Goal: Task Accomplishment & Management: Use online tool/utility

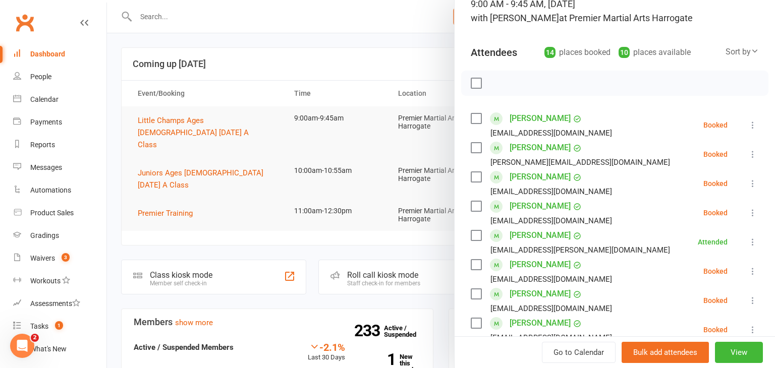
click at [753, 123] on icon at bounding box center [753, 125] width 10 height 10
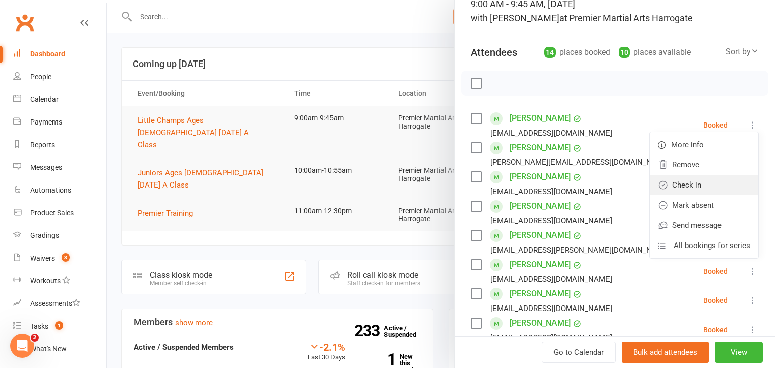
click at [723, 178] on link "Check in" at bounding box center [704, 185] width 108 height 20
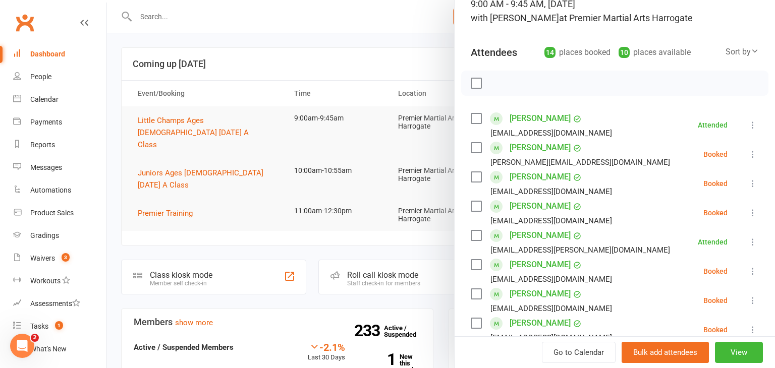
click at [751, 214] on icon at bounding box center [753, 213] width 10 height 10
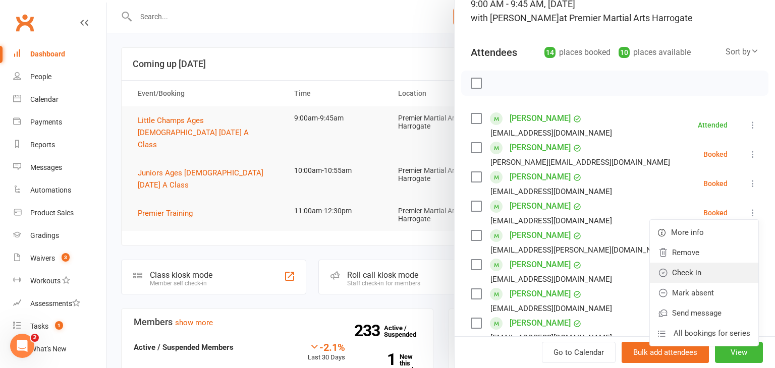
click at [717, 265] on link "Check in" at bounding box center [704, 273] width 108 height 20
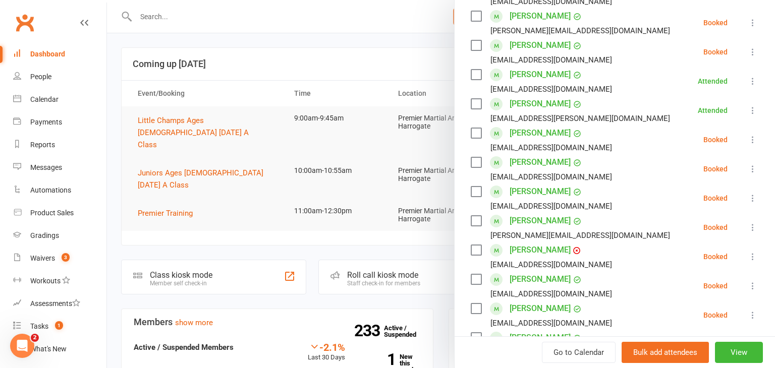
scroll to position [211, 0]
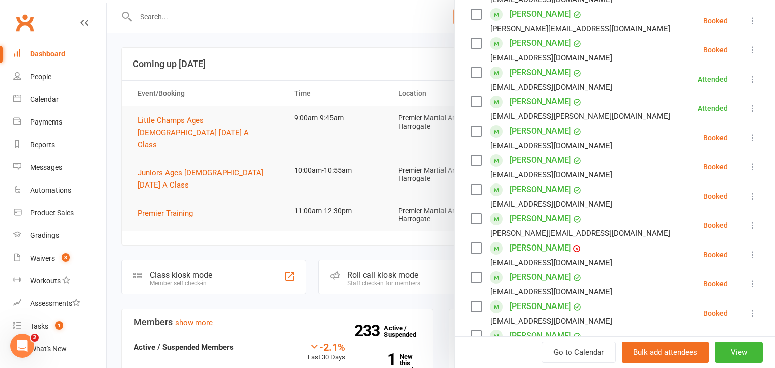
click at [752, 168] on icon at bounding box center [753, 167] width 10 height 10
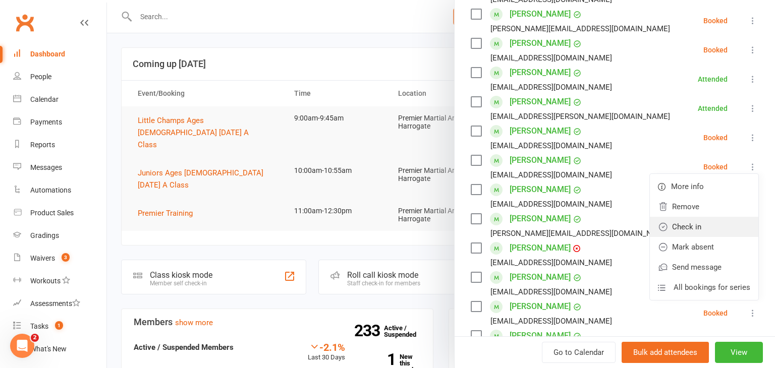
click at [716, 226] on link "Check in" at bounding box center [704, 227] width 108 height 20
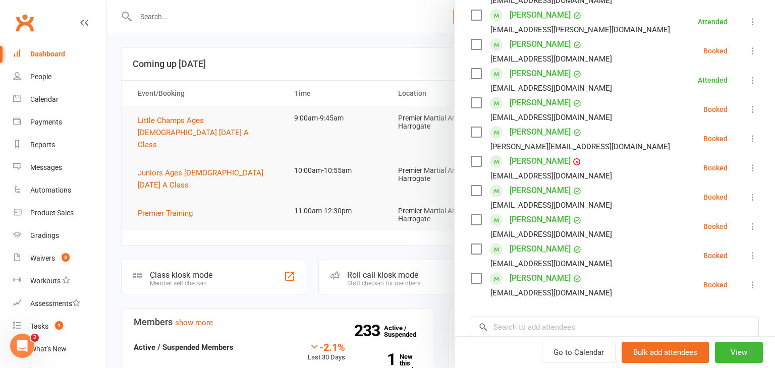
scroll to position [301, 0]
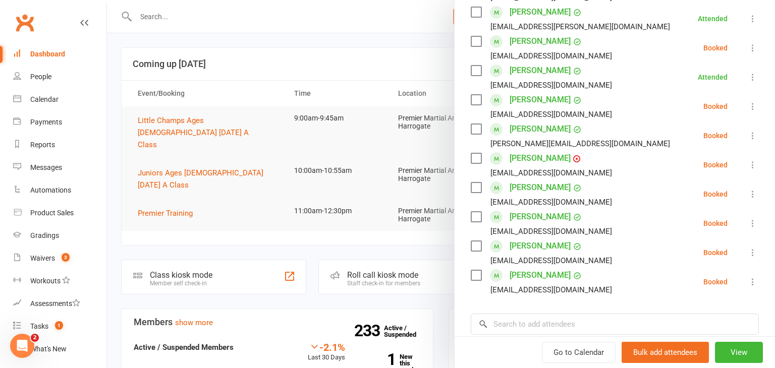
click at [752, 166] on icon at bounding box center [753, 165] width 10 height 10
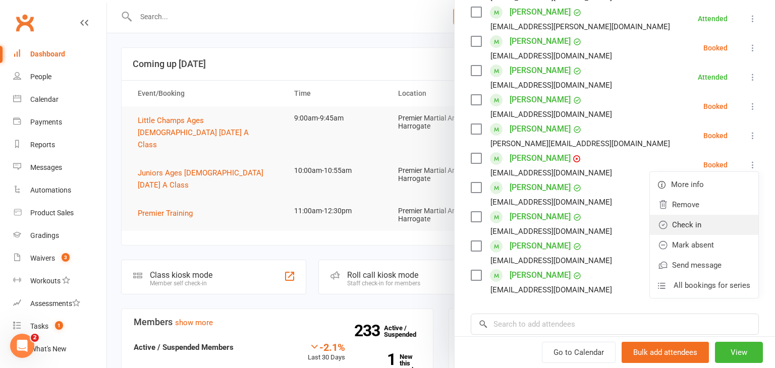
click at [721, 223] on link "Check in" at bounding box center [704, 225] width 108 height 20
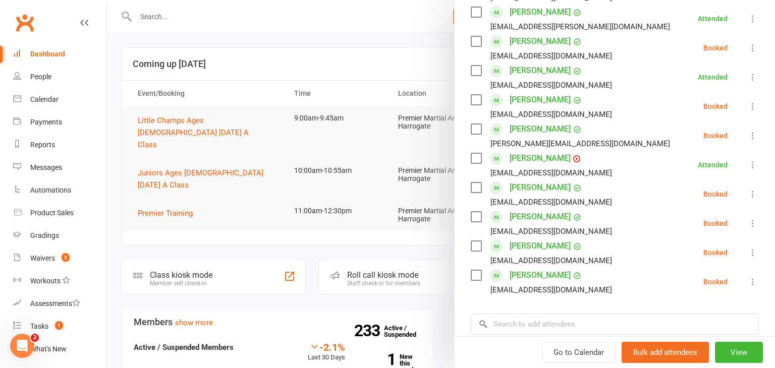
click at [752, 255] on icon at bounding box center [753, 253] width 10 height 10
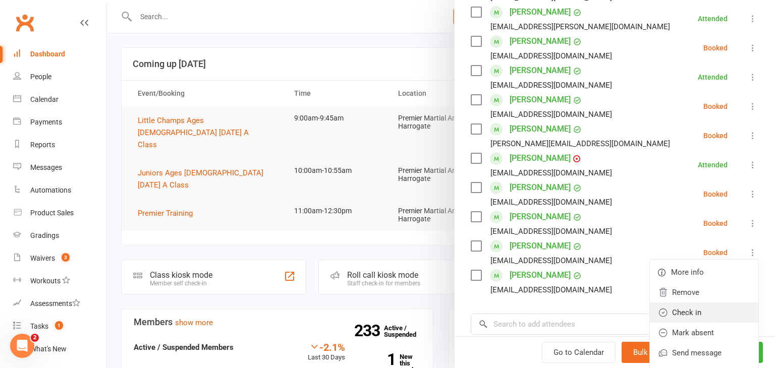
click at [710, 310] on link "Check in" at bounding box center [704, 313] width 108 height 20
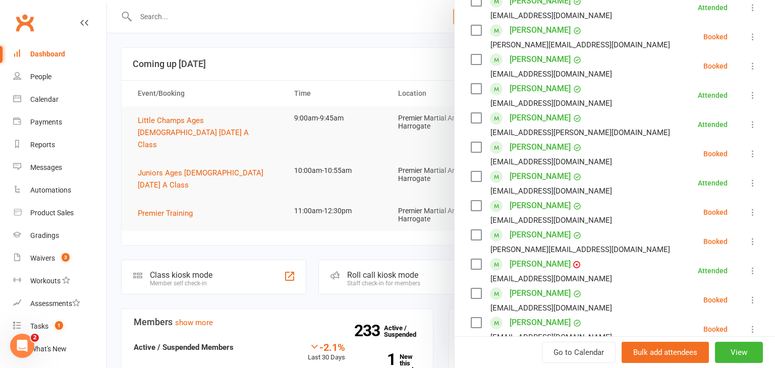
scroll to position [194, 0]
click at [752, 67] on icon at bounding box center [753, 67] width 10 height 10
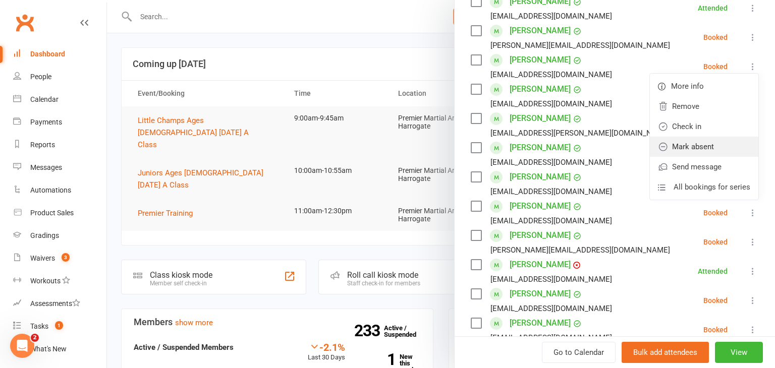
click at [711, 145] on link "Mark absent" at bounding box center [704, 147] width 108 height 20
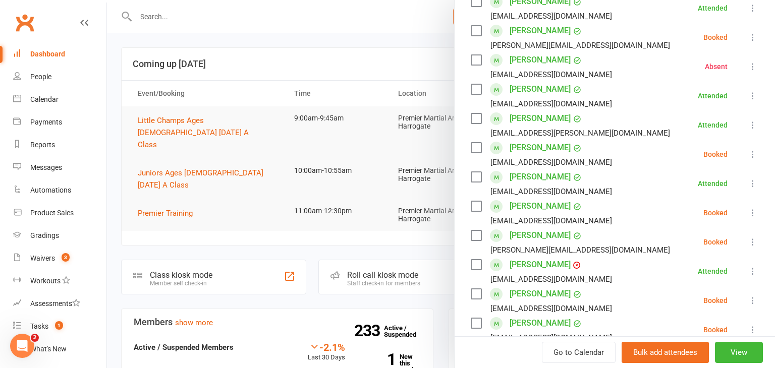
click at [754, 37] on icon at bounding box center [753, 37] width 10 height 10
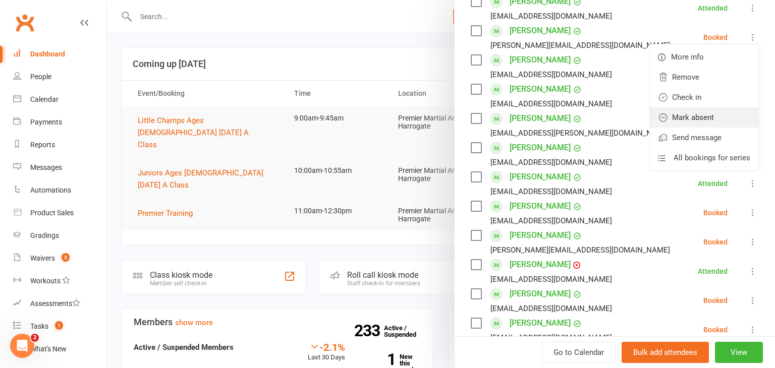
click at [715, 115] on link "Mark absent" at bounding box center [704, 117] width 108 height 20
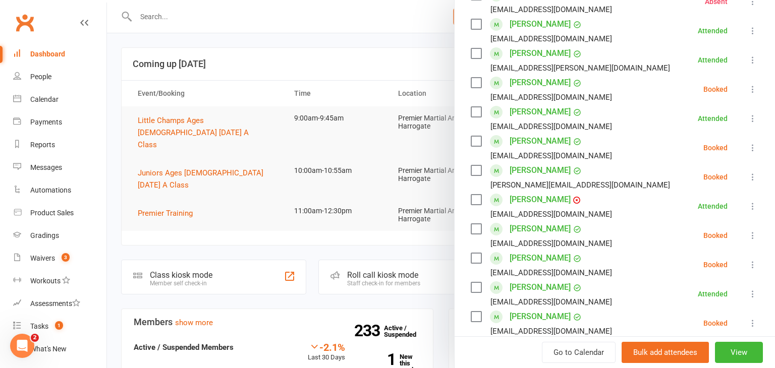
scroll to position [264, 0]
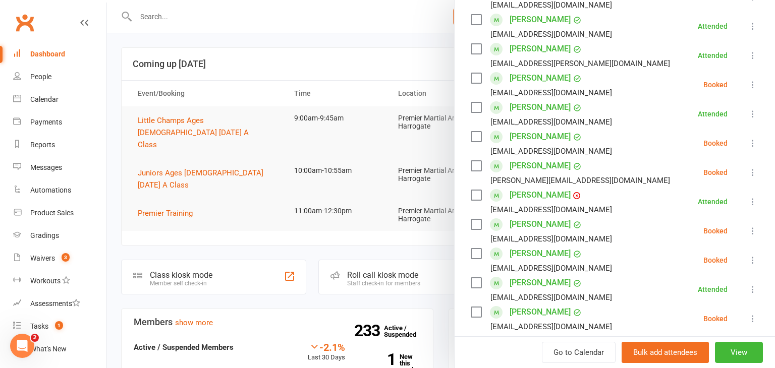
click at [754, 146] on icon at bounding box center [753, 143] width 10 height 10
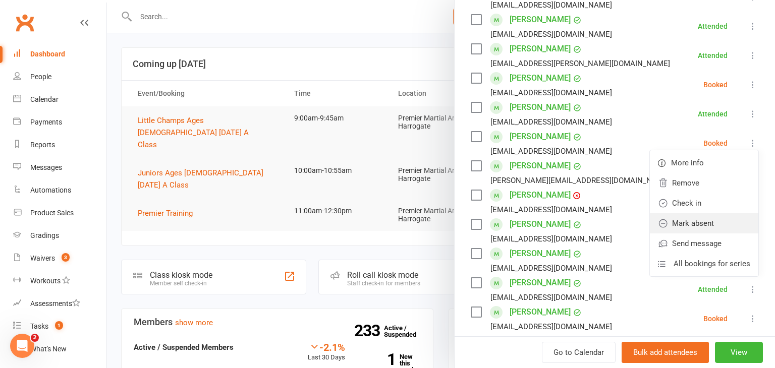
click at [716, 220] on link "Mark absent" at bounding box center [704, 223] width 108 height 20
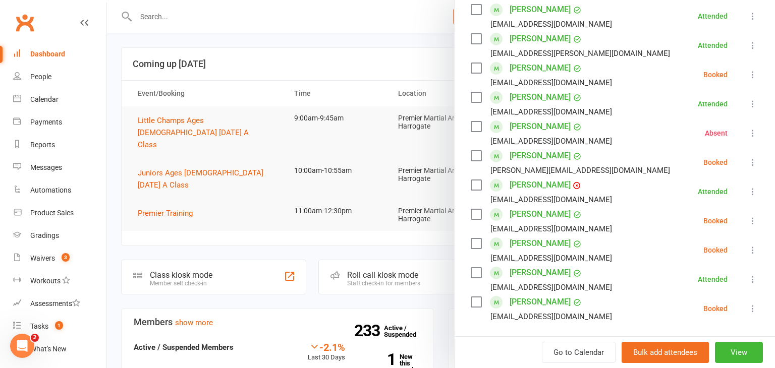
scroll to position [278, 0]
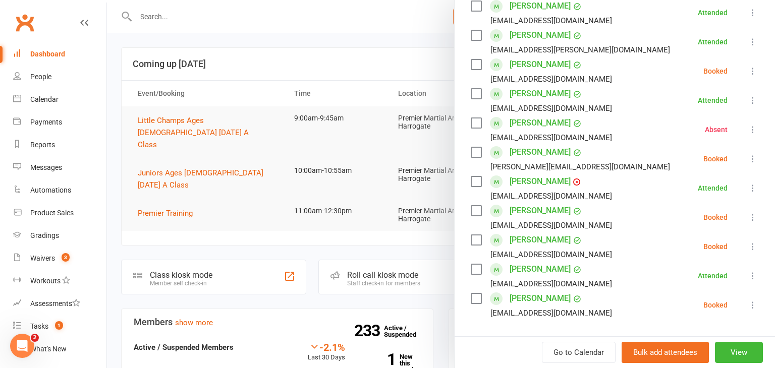
click at [753, 158] on icon at bounding box center [753, 159] width 10 height 10
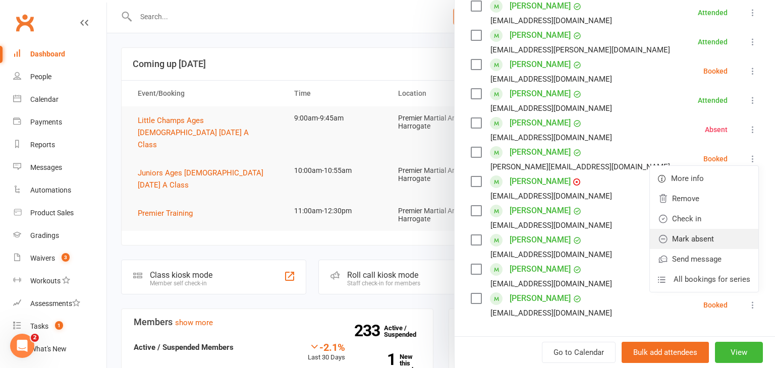
click at [693, 235] on link "Mark absent" at bounding box center [704, 239] width 108 height 20
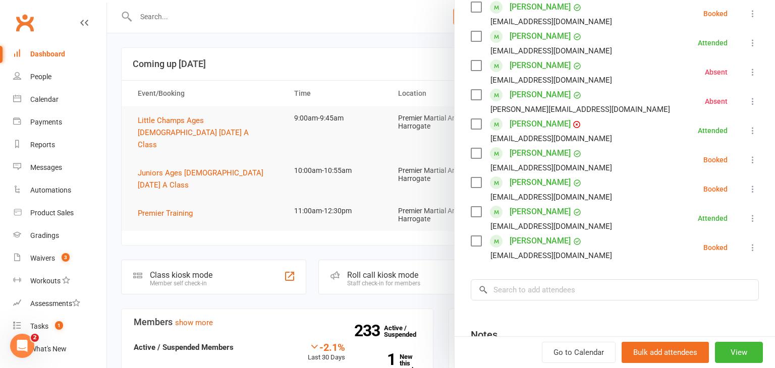
scroll to position [350, 0]
